Goal: Task Accomplishment & Management: Manage account settings

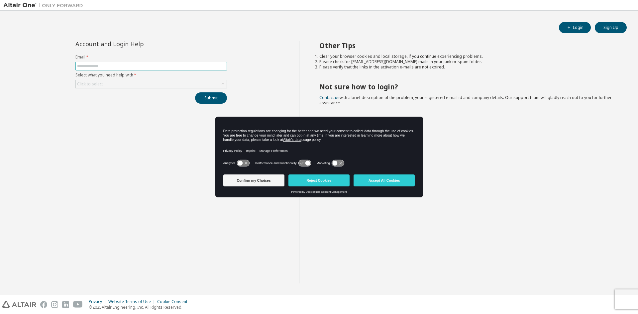
click at [91, 66] on input "text" at bounding box center [151, 65] width 148 height 5
click at [98, 65] on input "text" at bounding box center [151, 65] width 148 height 5
type input "**********"
click at [95, 80] on div "Click to select" at bounding box center [90, 83] width 28 height 7
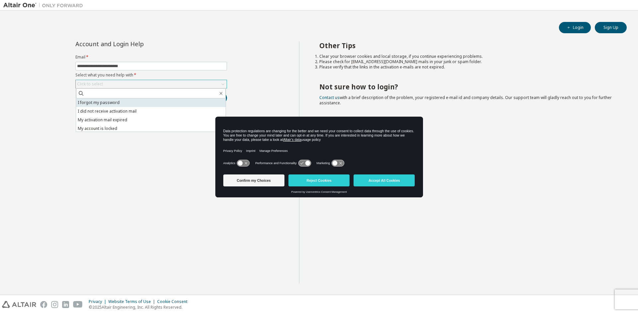
click at [103, 102] on li "I forgot my password" at bounding box center [150, 102] width 149 height 9
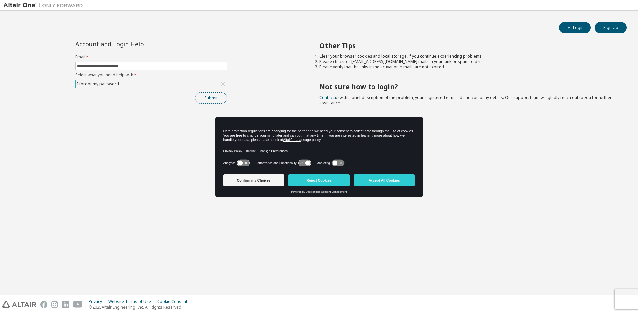
click at [219, 95] on button "Submit" at bounding box center [211, 97] width 32 height 11
click at [384, 177] on button "Accept All Cookies" at bounding box center [383, 180] width 61 height 12
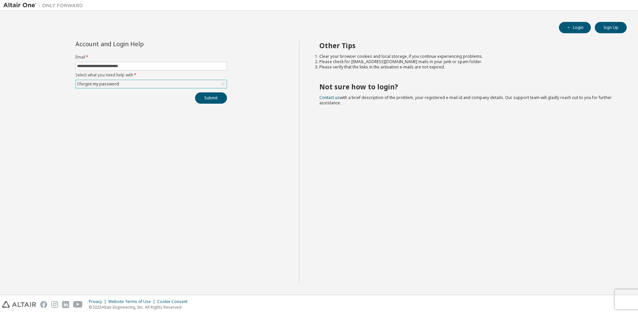
click at [365, 274] on div "Other Tips Clear your browser cookies and local storage, if you continue experi…" at bounding box center [467, 162] width 336 height 242
